Goal: Use online tool/utility: Use online tool/utility

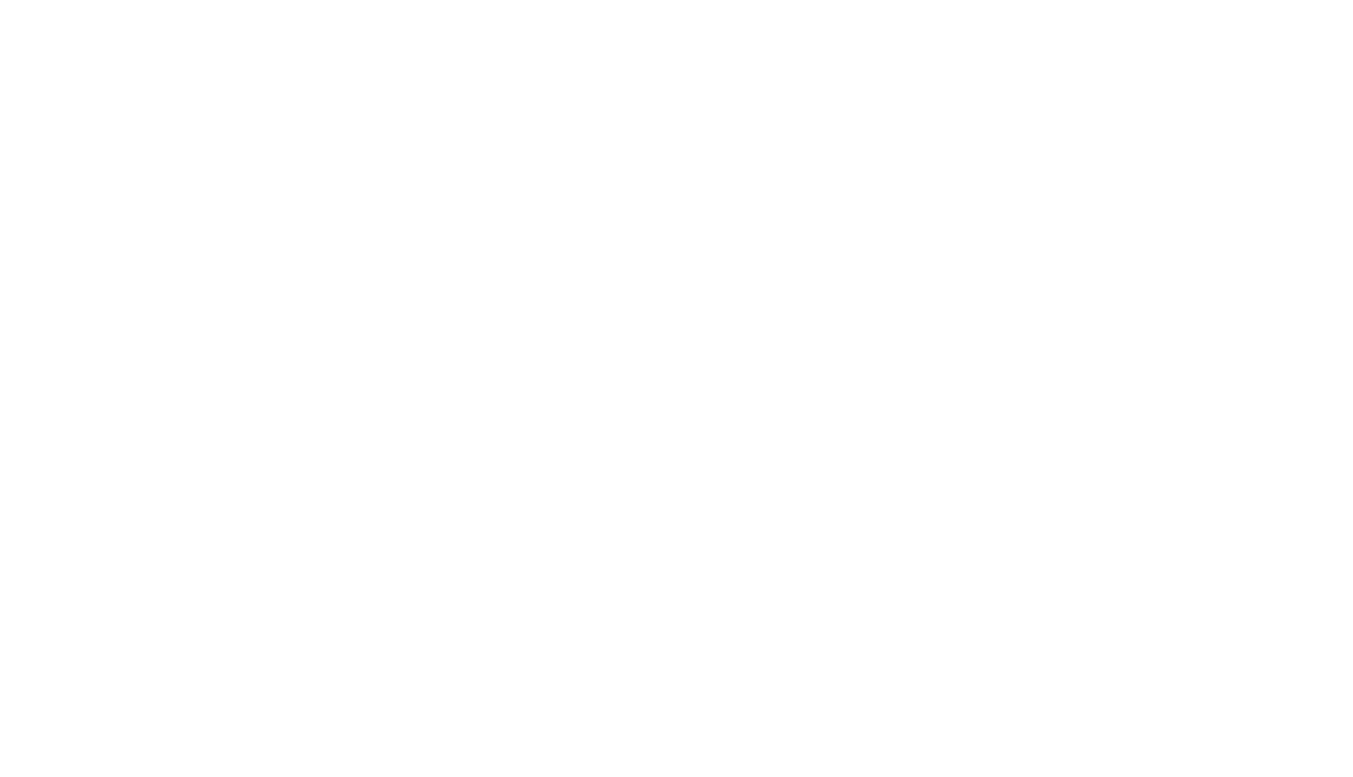
click at [124, 153] on html at bounding box center [676, 388] width 1353 height 777
click at [68, 292] on body at bounding box center [676, 388] width 1353 height 777
click at [187, 142] on body at bounding box center [676, 388] width 1353 height 777
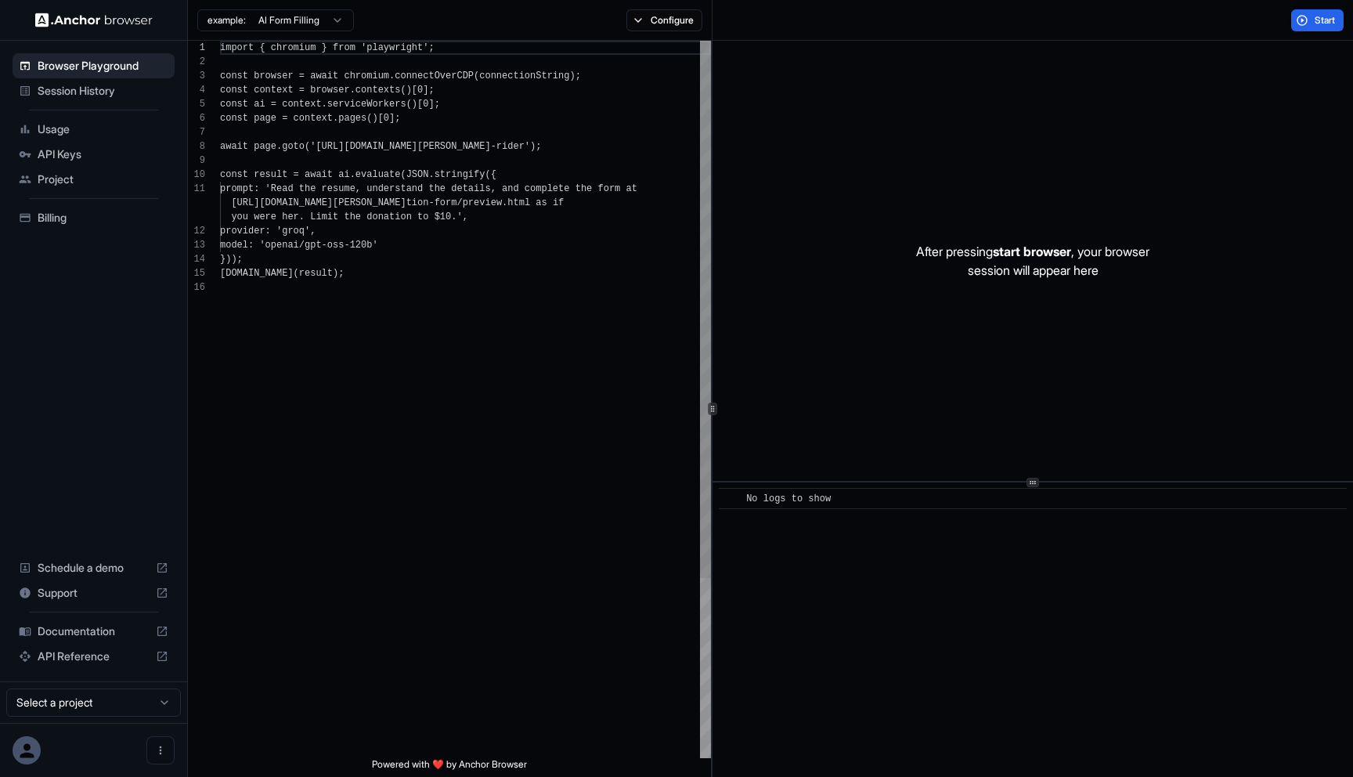
scroll to position [141, 0]
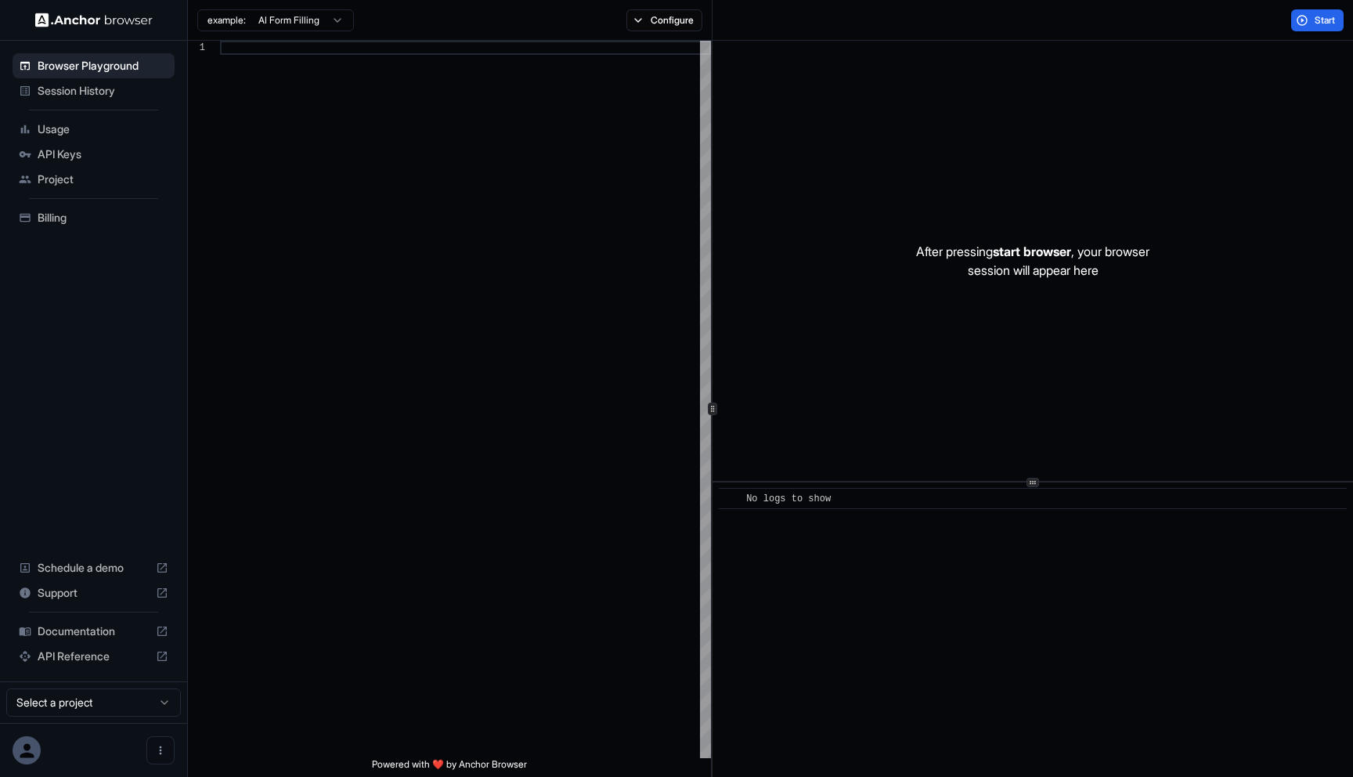
scroll to position [141, 0]
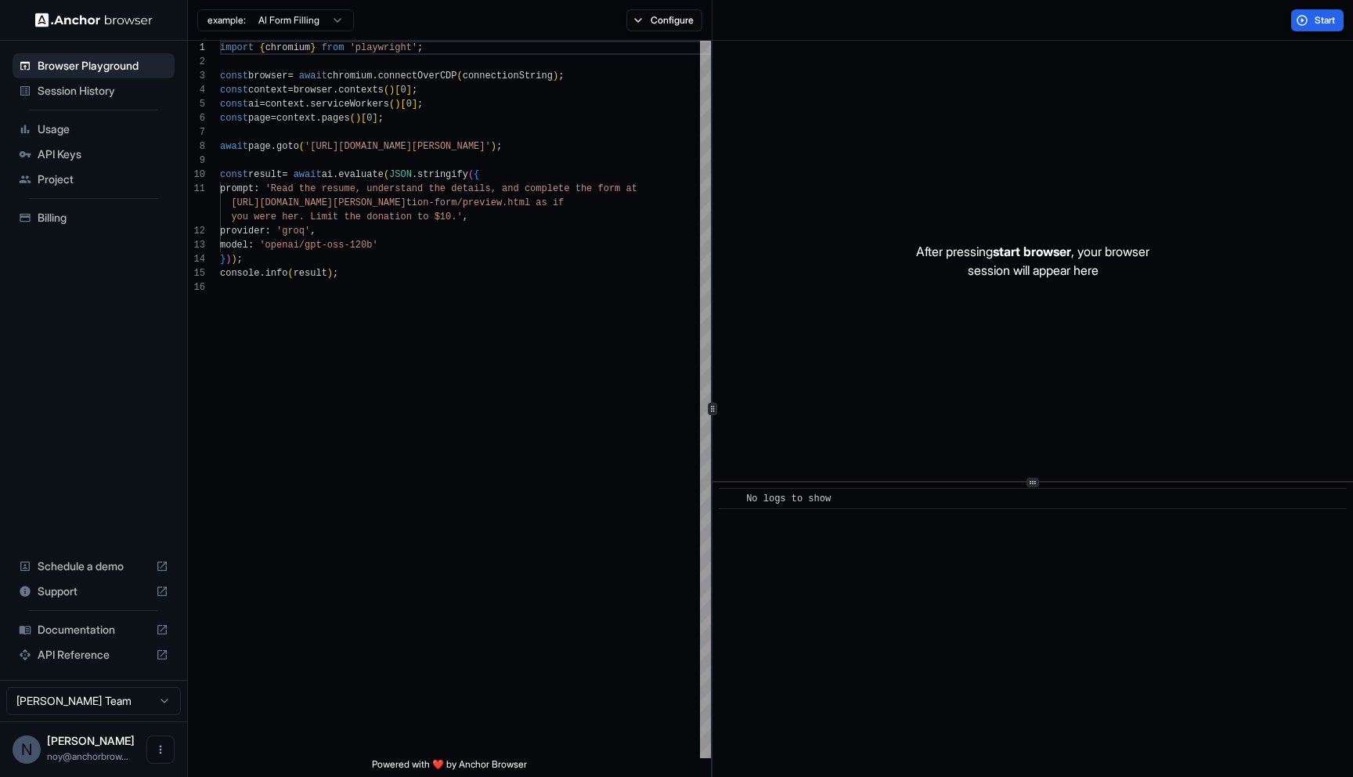
click at [82, 707] on html "Browser Playground Session History Usage API Keys Project Billing Schedule a de…" at bounding box center [676, 388] width 1353 height 777
click at [357, 341] on html "Browser Playground Session History Usage API Keys Project Billing Schedule a de…" at bounding box center [676, 388] width 1353 height 777
click at [1328, 14] on span "Start" at bounding box center [1326, 20] width 22 height 13
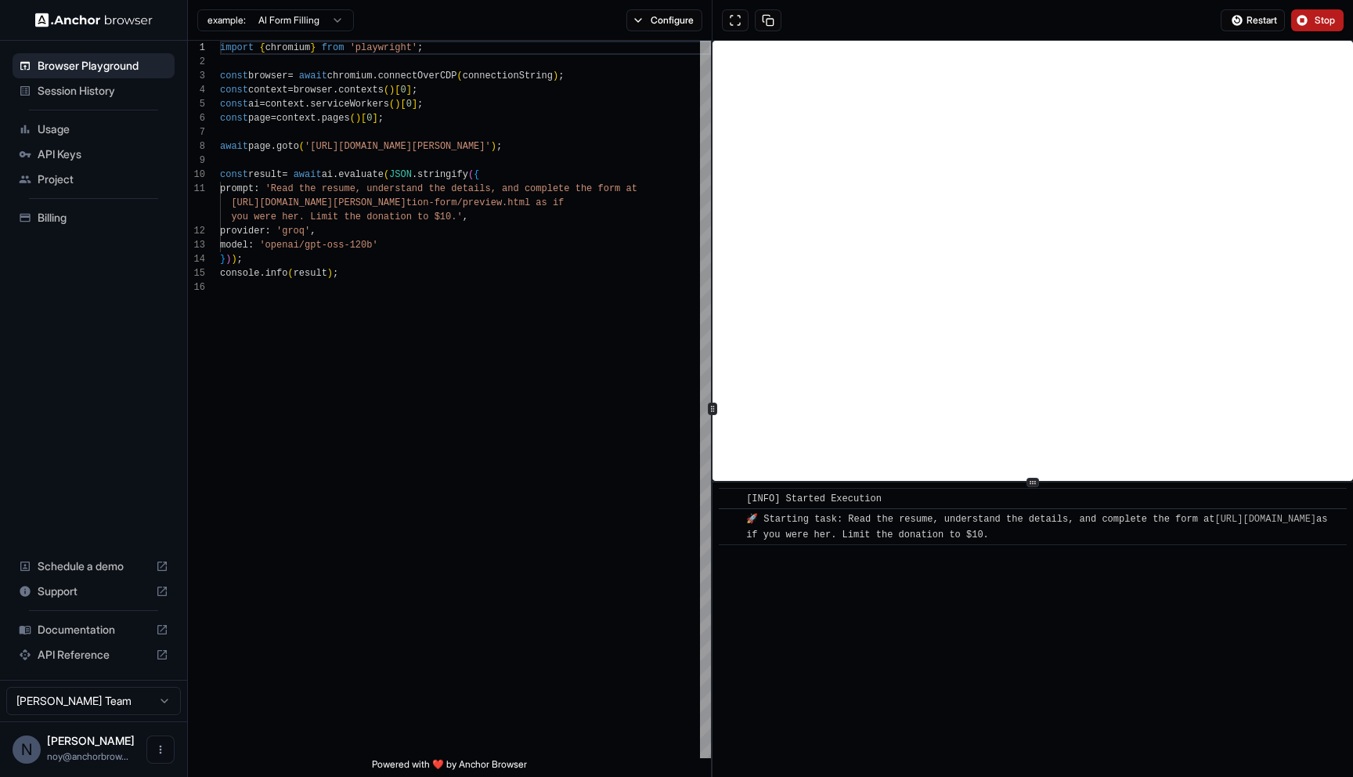
click at [1316, 16] on span "Stop" at bounding box center [1326, 20] width 22 height 13
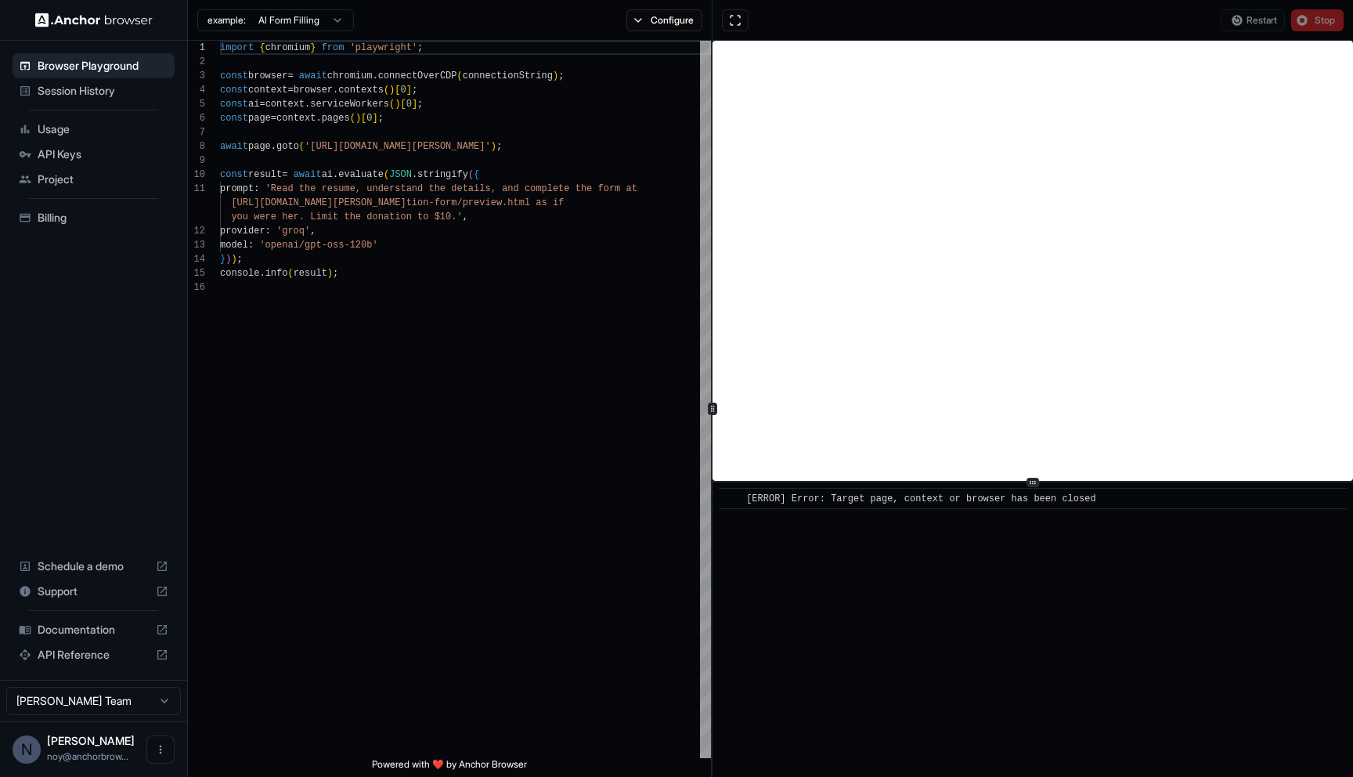
click at [1131, 36] on div "Restart Stop" at bounding box center [1032, 20] width 640 height 41
